Goal: Task Accomplishment & Management: Complete application form

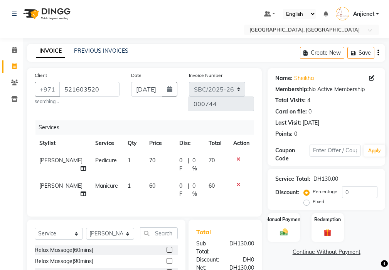
select select "service"
select select "85111"
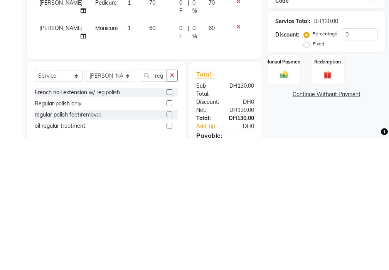
type input "reg"
click at [181, 249] on div "Select Service Product Membership Package Voucher Prepaid Gift Card Select Styl…" at bounding box center [106, 234] width 158 height 81
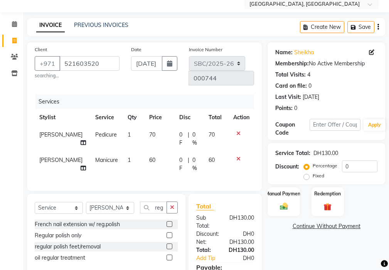
click at [169, 233] on label at bounding box center [169, 236] width 6 height 6
click at [169, 233] on input "checkbox" at bounding box center [168, 235] width 5 height 5
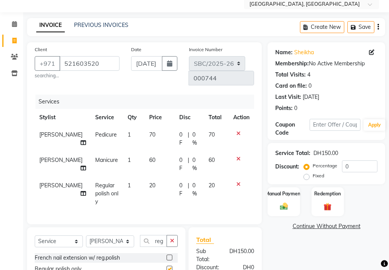
checkbox input "false"
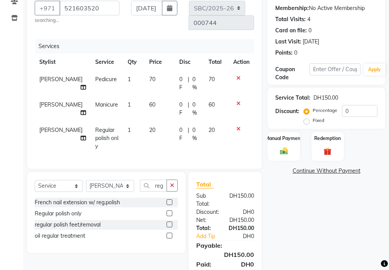
scroll to position [102, 0]
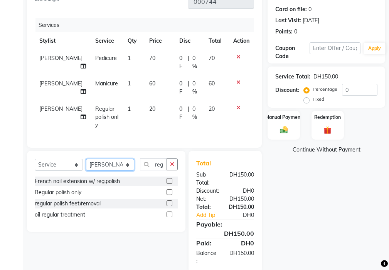
click at [116, 159] on select "Select Stylist Anjienet [PERSON_NAME] marry Mawieh [PERSON_NAME] [PERSON_NAME]" at bounding box center [110, 165] width 48 height 12
select select "18405"
click at [86, 159] on select "Select Stylist Anjienet [PERSON_NAME] marry Mawieh [PERSON_NAME] [PERSON_NAME]" at bounding box center [110, 165] width 48 height 12
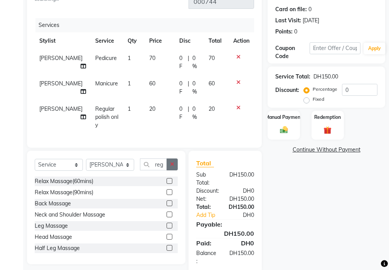
click at [172, 162] on icon "button" at bounding box center [172, 164] width 4 height 5
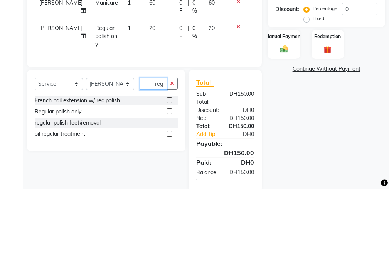
type input "reg"
click at [170, 189] on label at bounding box center [169, 192] width 6 height 6
click at [170, 190] on input "checkbox" at bounding box center [168, 192] width 5 height 5
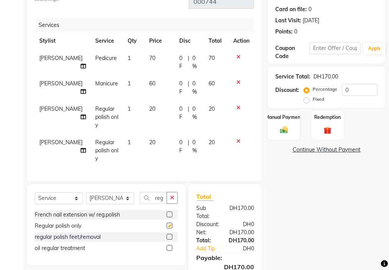
checkbox input "false"
click at [236, 139] on icon at bounding box center [238, 141] width 4 height 5
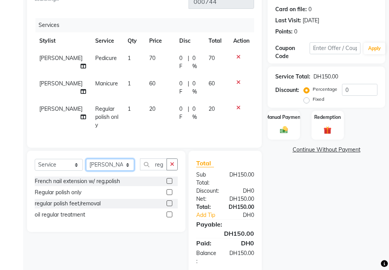
click at [119, 159] on select "Select Stylist Anjienet [PERSON_NAME] marry Mawieh [PERSON_NAME] [PERSON_NAME]" at bounding box center [110, 165] width 48 height 12
select select "59408"
click at [86, 159] on select "Select Stylist Anjienet [PERSON_NAME] marry Mawieh [PERSON_NAME] [PERSON_NAME]" at bounding box center [110, 165] width 48 height 12
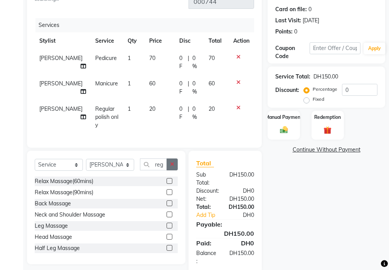
click at [172, 162] on icon "button" at bounding box center [172, 164] width 4 height 5
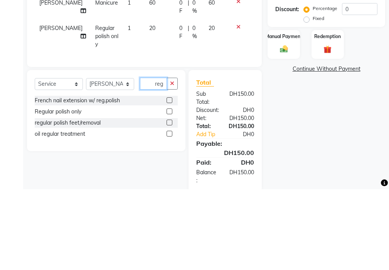
scroll to position [0, 2]
type input "regu"
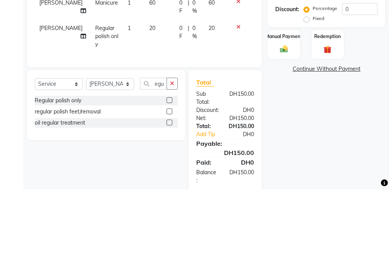
click at [168, 178] on label at bounding box center [169, 181] width 6 height 6
click at [168, 179] on input "checkbox" at bounding box center [168, 181] width 5 height 5
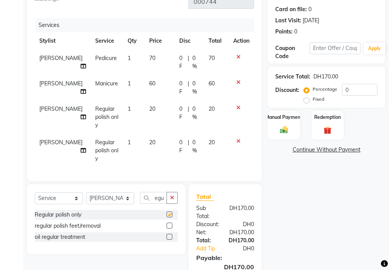
scroll to position [0, 0]
checkbox input "false"
click at [120, 193] on select "Select Stylist Anjienet [PERSON_NAME] marry Mawieh [PERSON_NAME] [PERSON_NAME]" at bounding box center [110, 199] width 48 height 12
select select "18405"
click at [86, 193] on select "Select Stylist Anjienet [PERSON_NAME] marry Mawieh [PERSON_NAME] [PERSON_NAME]" at bounding box center [110, 199] width 48 height 12
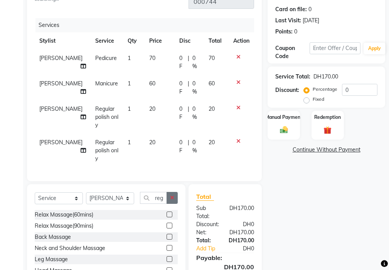
click at [172, 195] on icon "button" at bounding box center [172, 197] width 4 height 5
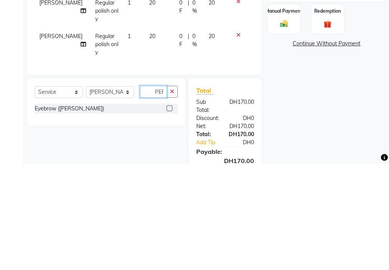
scroll to position [0, 4]
type input "[PERSON_NAME]"
click at [170, 212] on label at bounding box center [169, 215] width 6 height 6
click at [170, 213] on input "checkbox" at bounding box center [168, 215] width 5 height 5
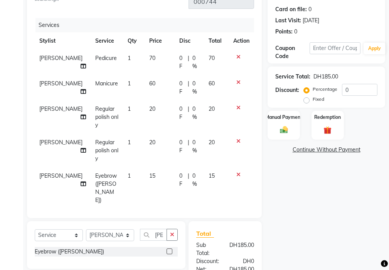
checkbox input "false"
click at [290, 127] on div "Manual Payment" at bounding box center [284, 125] width 34 height 30
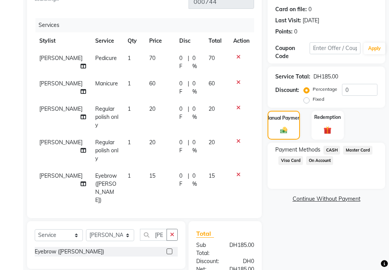
click at [286, 160] on span "Visa Card" at bounding box center [290, 160] width 25 height 9
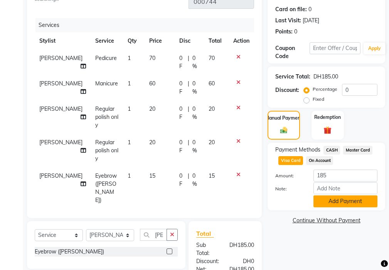
click at [336, 202] on button "Add Payment" at bounding box center [345, 202] width 64 height 12
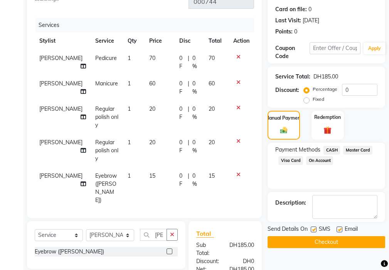
click at [314, 230] on label at bounding box center [313, 230] width 6 height 6
click at [314, 230] on input "checkbox" at bounding box center [312, 230] width 5 height 5
checkbox input "false"
click at [344, 236] on button "Checkout" at bounding box center [325, 242] width 117 height 12
